Goal: Information Seeking & Learning: Learn about a topic

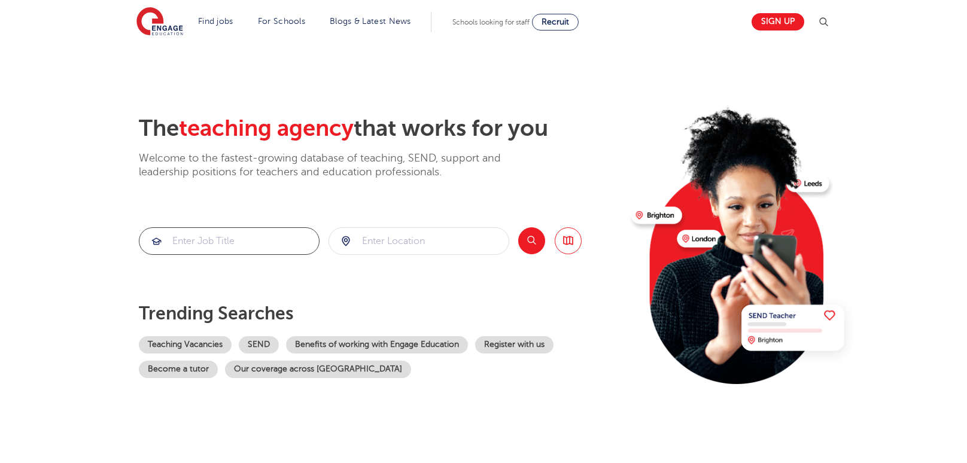
click at [222, 235] on input "search" at bounding box center [229, 241] width 180 height 26
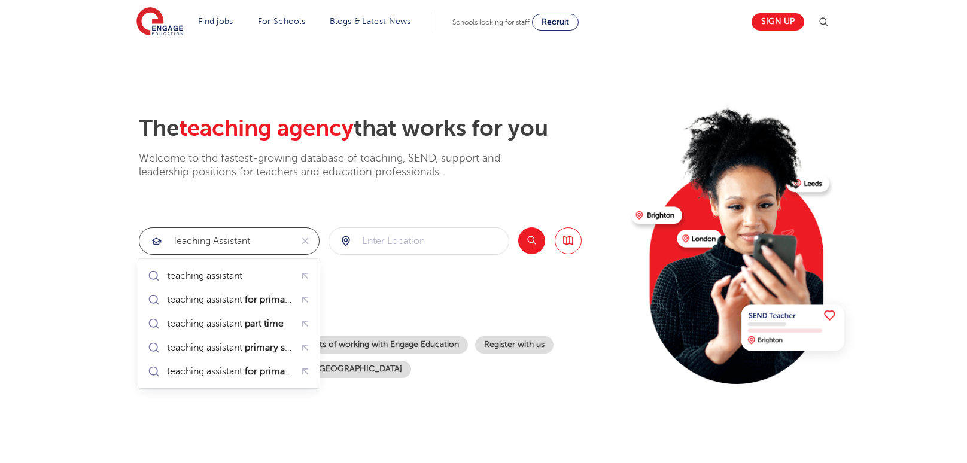
type input "Teaching Assistant"
click button "Submit" at bounding box center [0, 0] width 0 height 0
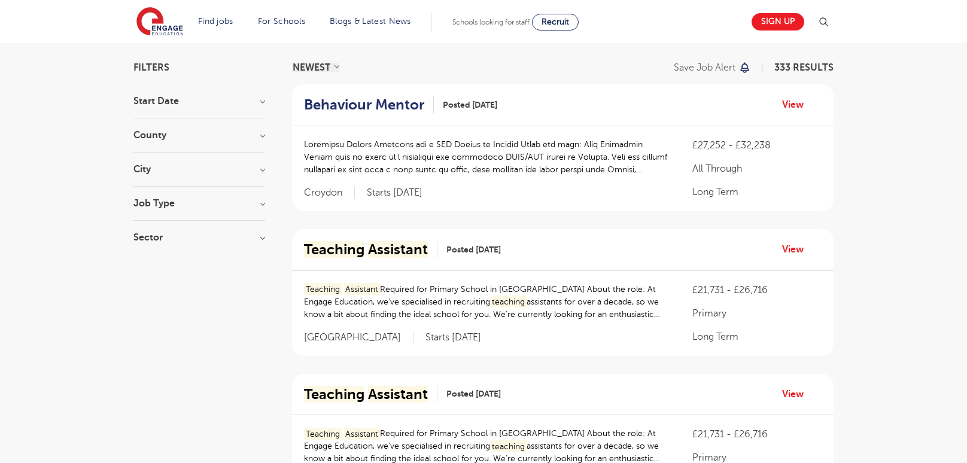
scroll to position [153, 0]
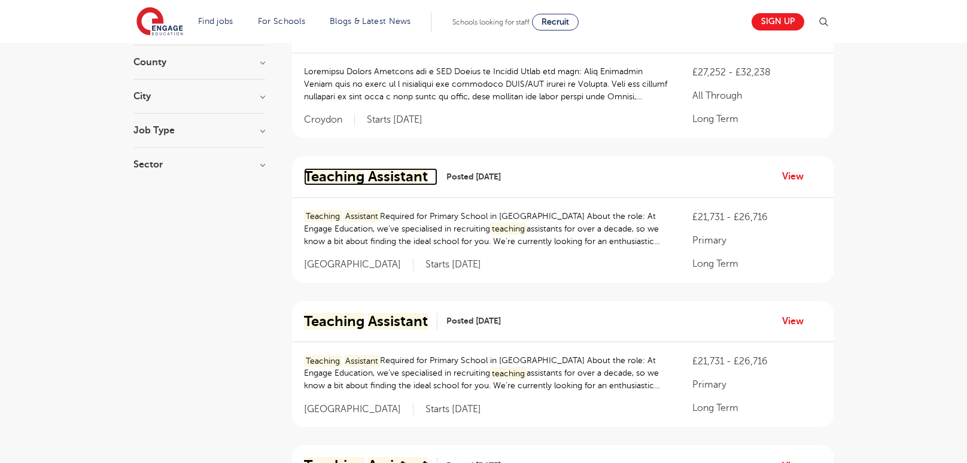
click at [359, 174] on mark "Teaching" at bounding box center [334, 176] width 60 height 17
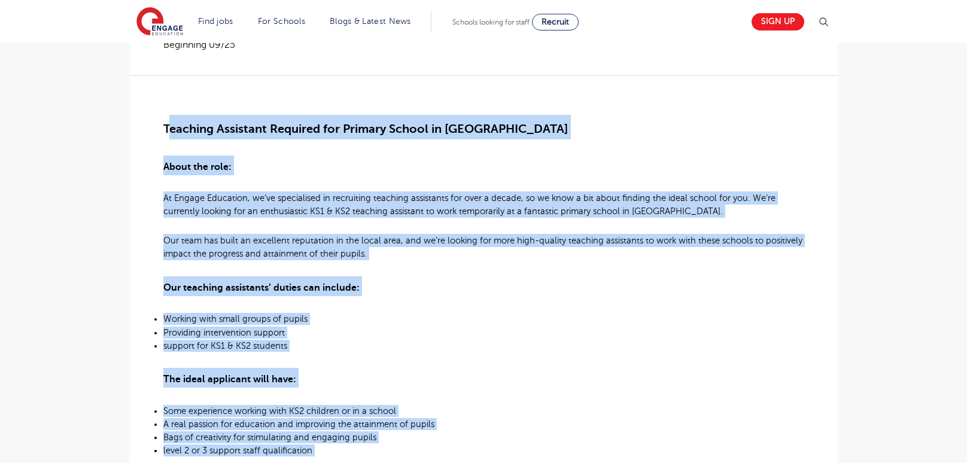
scroll to position [184, 0]
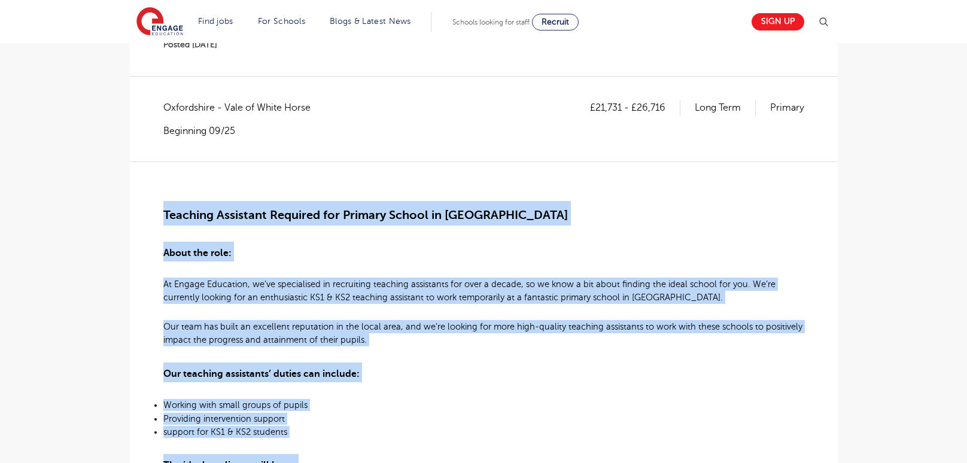
drag, startPoint x: 796, startPoint y: 280, endPoint x: 158, endPoint y: 202, distance: 642.3
copy div "Teaching Assistant Required for Primary School in Didcot About the role: At Eng…"
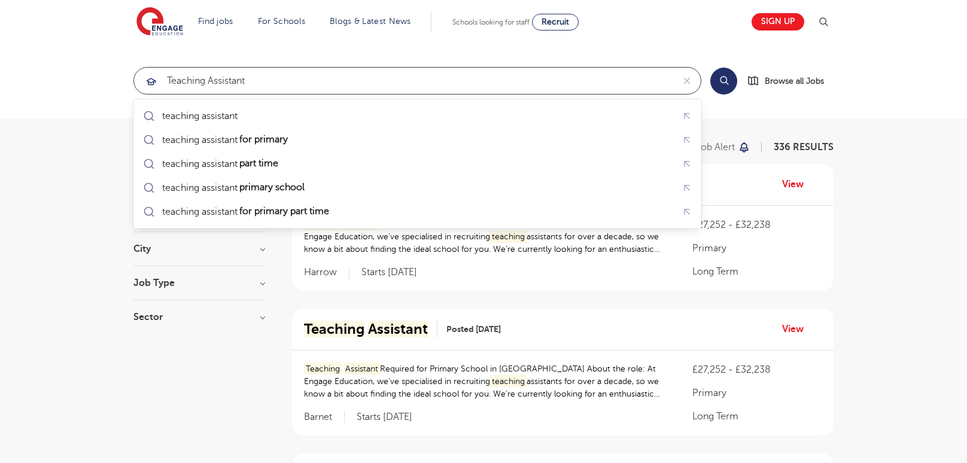
drag, startPoint x: 260, startPoint y: 81, endPoint x: 177, endPoint y: 80, distance: 83.8
click at [177, 80] on input "Teaching Assistant" at bounding box center [403, 81] width 539 height 26
type input "T"
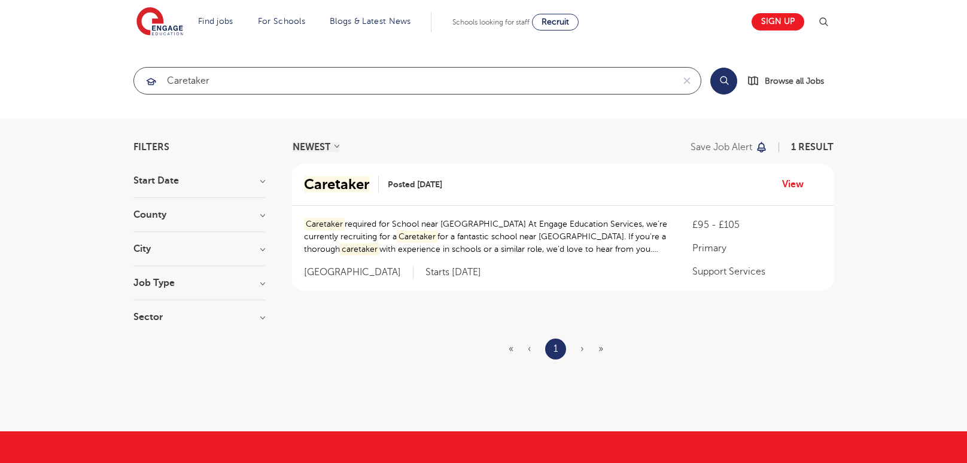
type input "Caretaker"
click at [353, 184] on mark "Caretaker" at bounding box center [336, 184] width 65 height 17
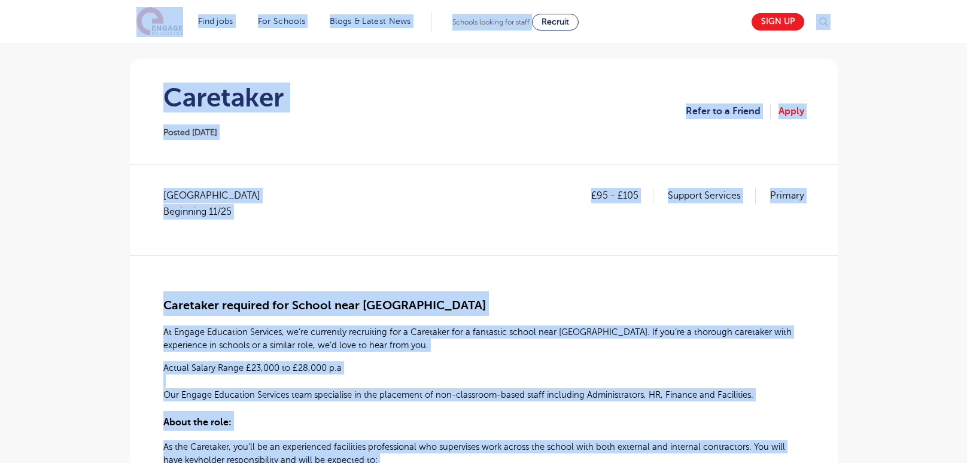
scroll to position [74, 0]
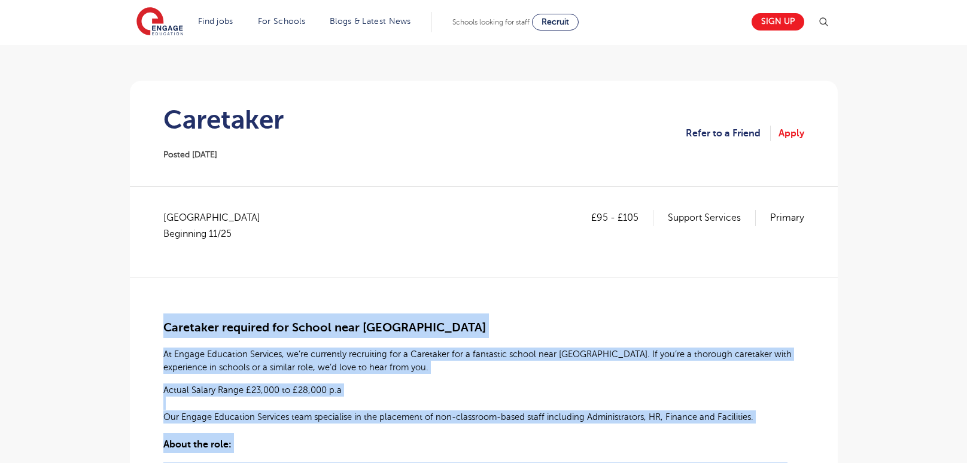
drag, startPoint x: 226, startPoint y: 299, endPoint x: 160, endPoint y: 311, distance: 66.9
copy div "Loremipsu dolorsit ame Consec adip Elitsedd Eiusm Te Incidi Utlaboree Dolorema,…"
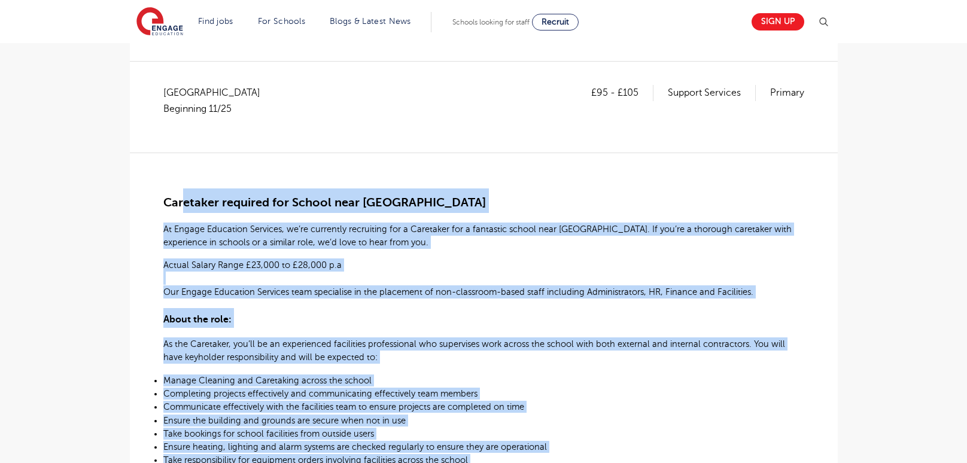
scroll to position [198, 0]
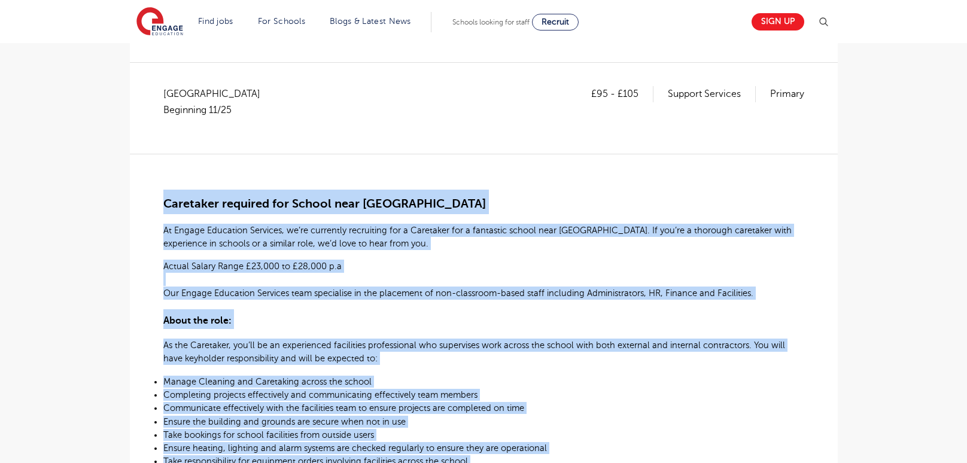
drag, startPoint x: 233, startPoint y: 375, endPoint x: 159, endPoint y: 186, distance: 202.7
copy div "Caretaker required for School near Haywards Heath At Engage Education Services,…"
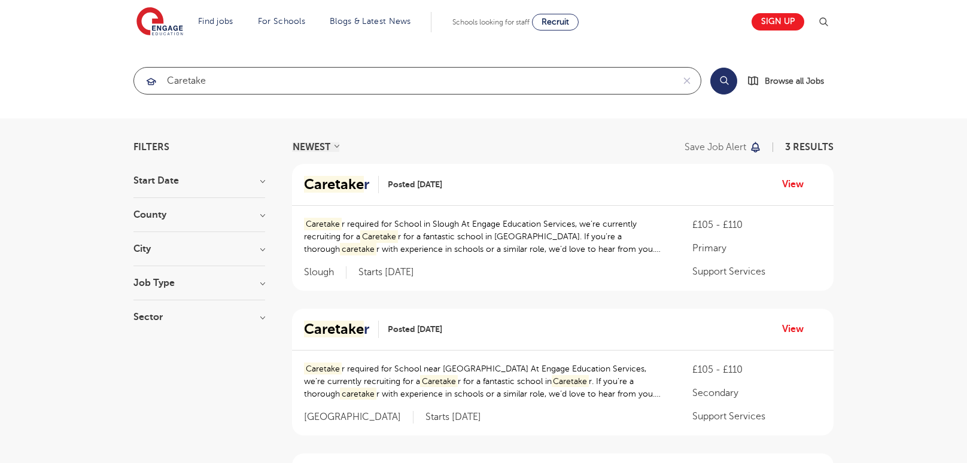
drag, startPoint x: 223, startPoint y: 72, endPoint x: 147, endPoint y: 74, distance: 75.4
click at [147, 74] on div "Caretake" at bounding box center [403, 81] width 539 height 26
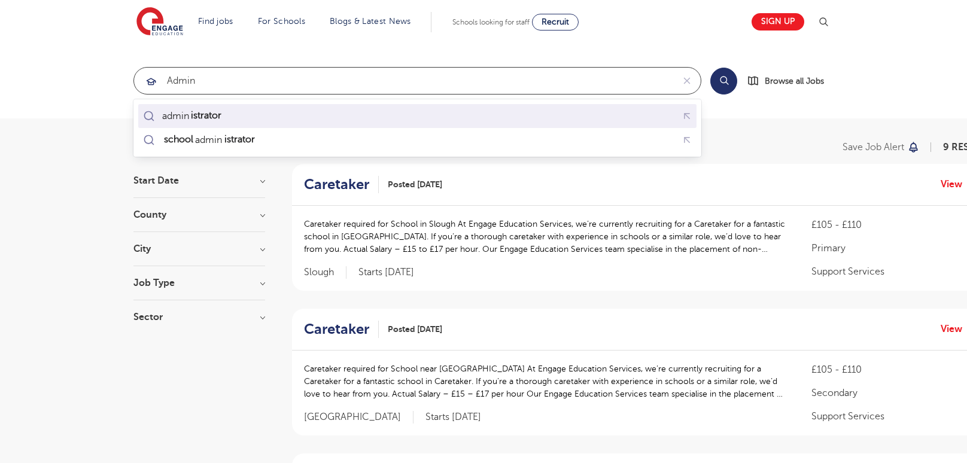
click at [214, 122] on mark "istrator" at bounding box center [206, 115] width 34 height 14
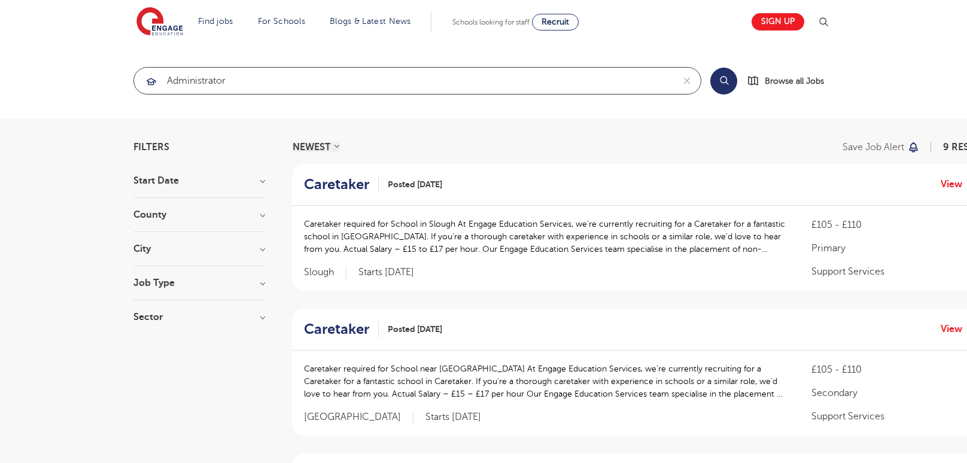
type input "administrator"
click at [730, 78] on button "Search" at bounding box center [724, 81] width 27 height 27
click at [721, 78] on button "Search" at bounding box center [724, 81] width 27 height 27
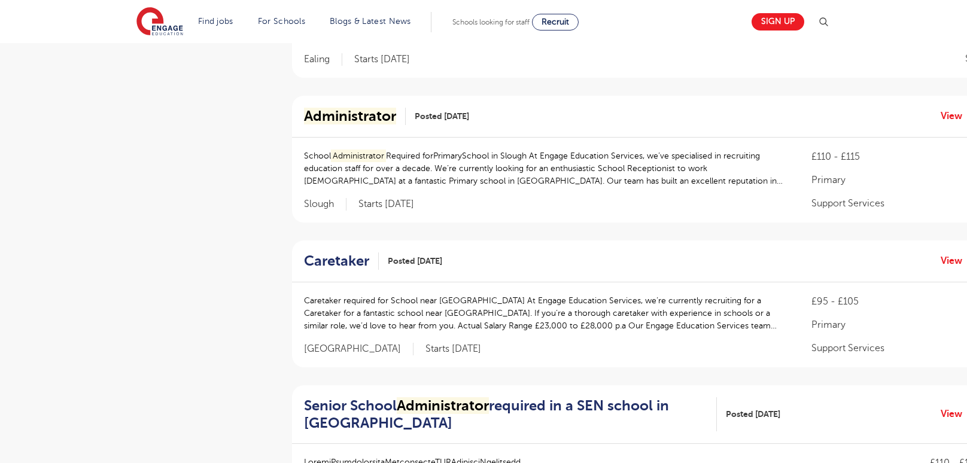
scroll to position [496, 0]
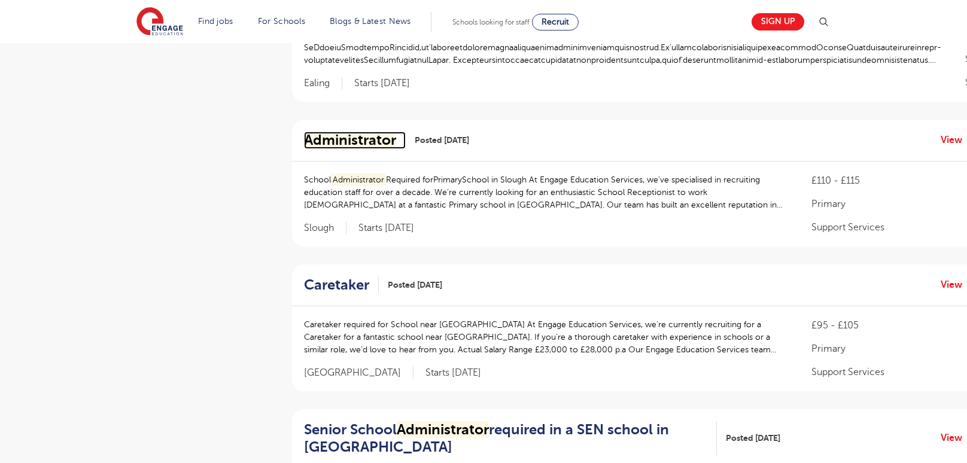
click at [349, 140] on mark "Administrator" at bounding box center [350, 140] width 92 height 17
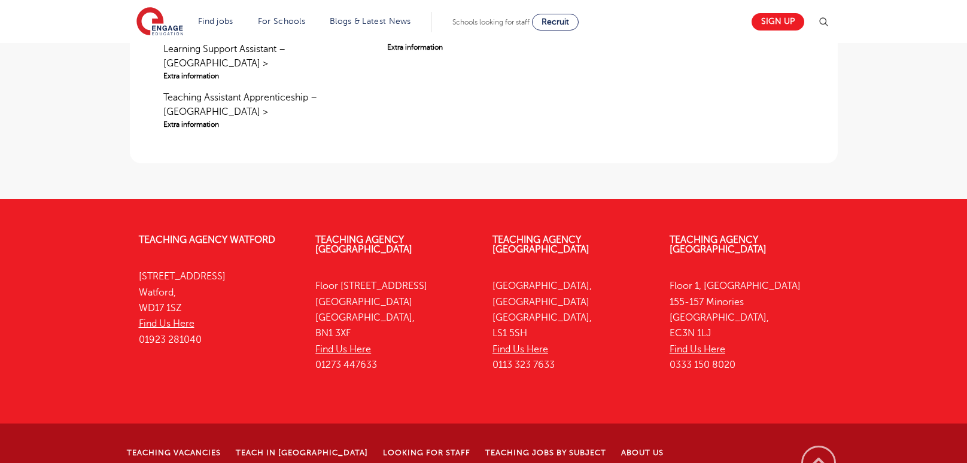
scroll to position [675, 0]
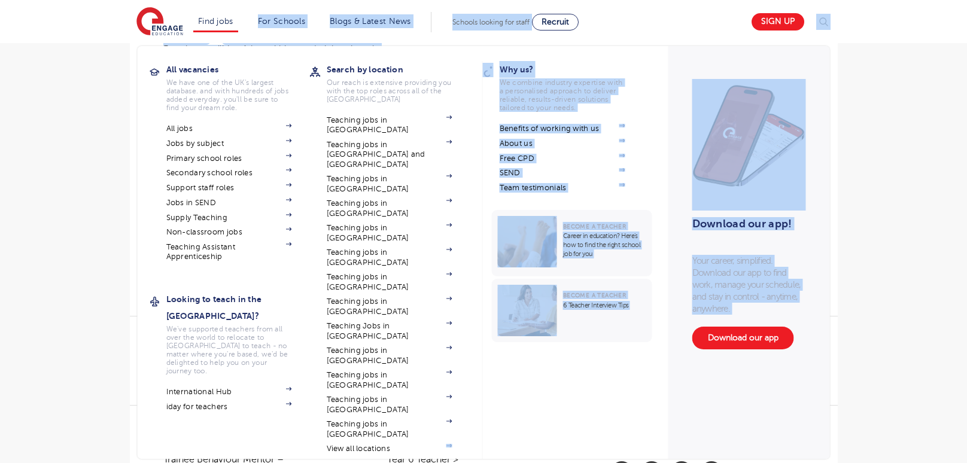
drag, startPoint x: 339, startPoint y: 299, endPoint x: 326, endPoint y: 378, distance: 80.2
click at [326, 378] on body "Find jobs All vacancies We have one of the UK's largest database. and with hund…" at bounding box center [483, 152] width 967 height 1655
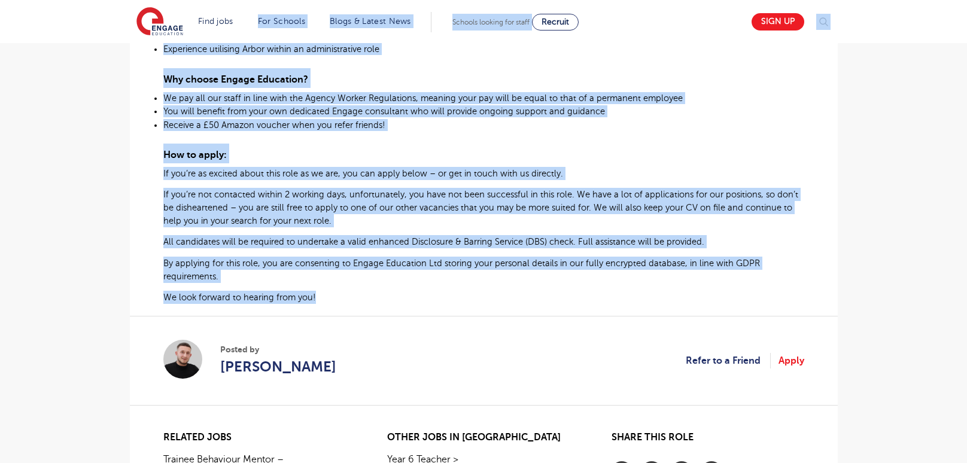
click at [324, 295] on p "We look forward to hearing from you!" at bounding box center [483, 297] width 641 height 13
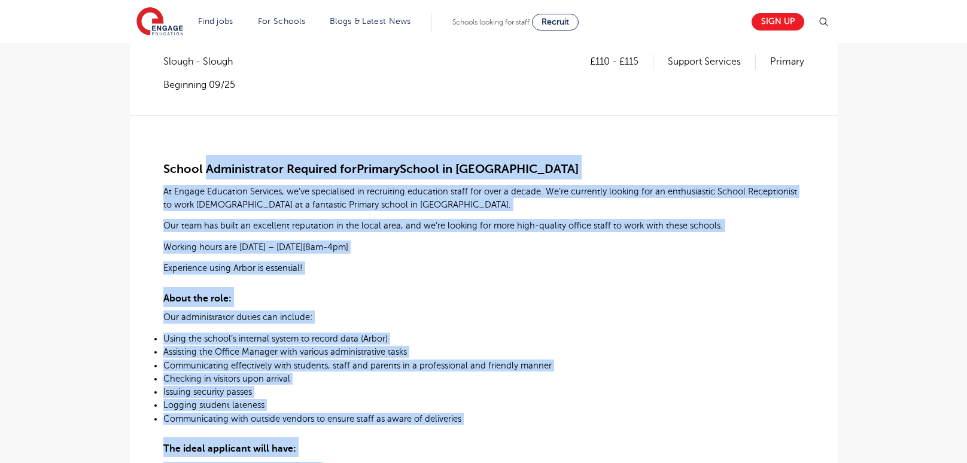
scroll to position [229, 0]
drag, startPoint x: 323, startPoint y: 296, endPoint x: 163, endPoint y: 168, distance: 204.4
click at [163, 168] on div "School Administrator Required for Primary School in Slough At Engage Education …" at bounding box center [483, 433] width 641 height 635
copy div "Loremi Dolorsitametc Adipisci eli Seddoei Tempor in Utlabo Et Dolore Magnaaliq …"
